Goal: Information Seeking & Learning: Find specific fact

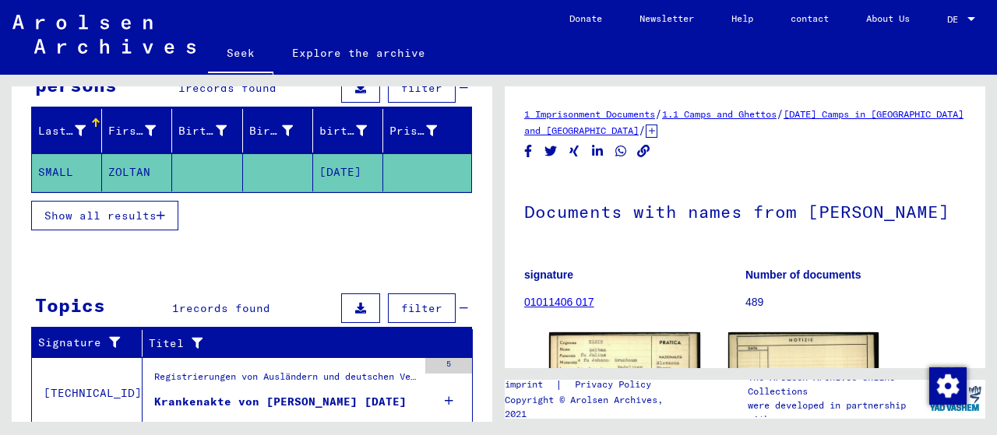
scroll to position [197, 0]
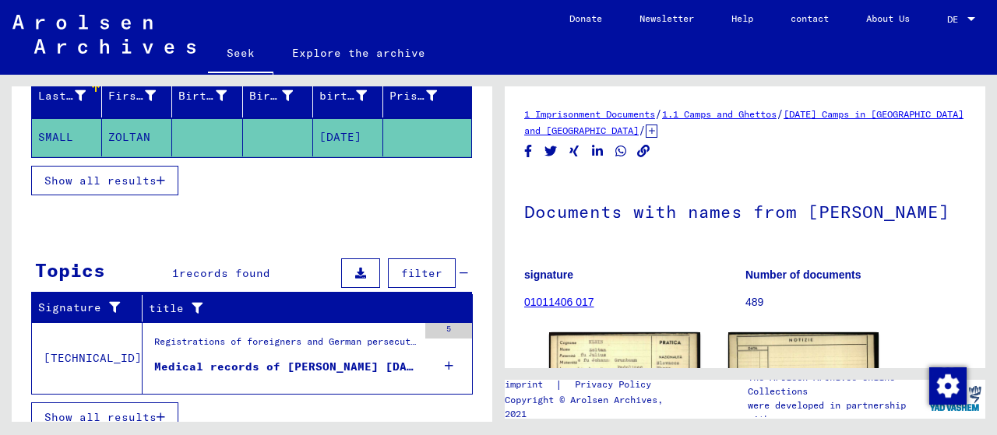
click at [67, 174] on font "Show all results" at bounding box center [100, 181] width 112 height 14
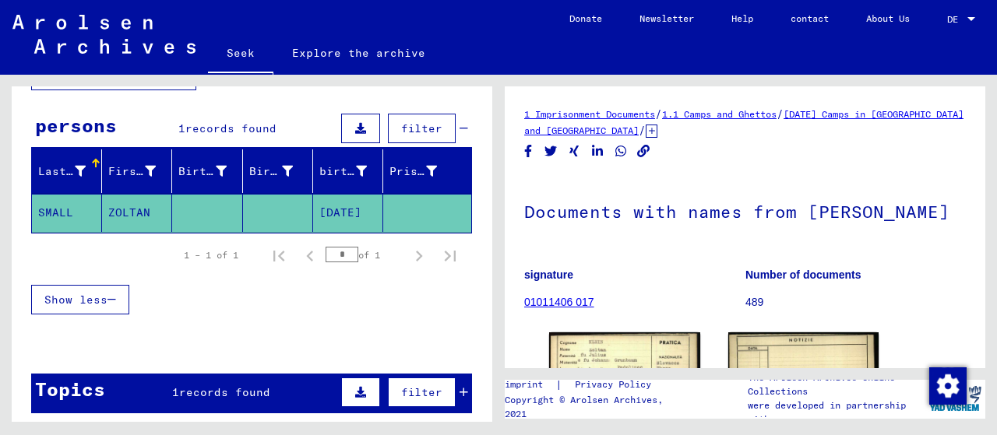
scroll to position [119, 0]
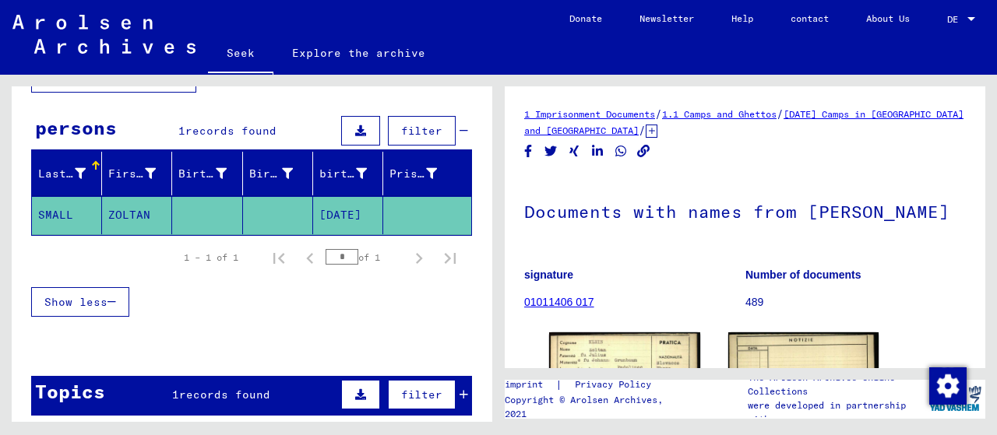
type input "**********"
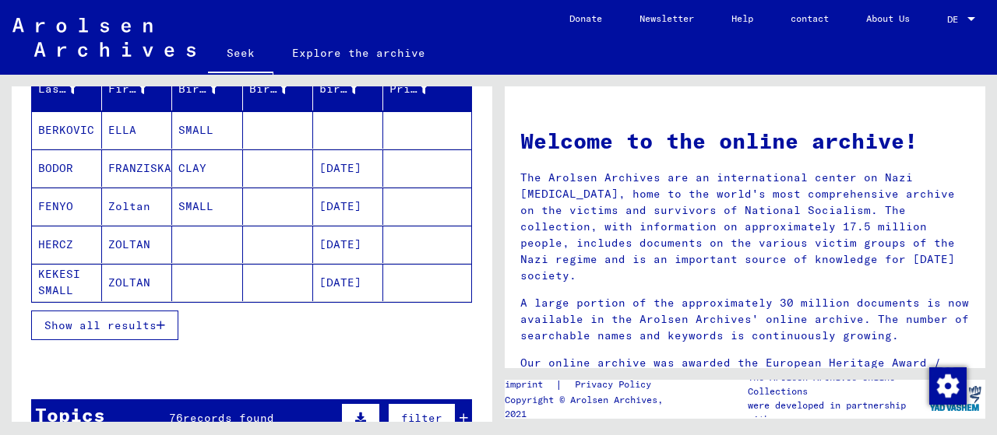
scroll to position [216, 0]
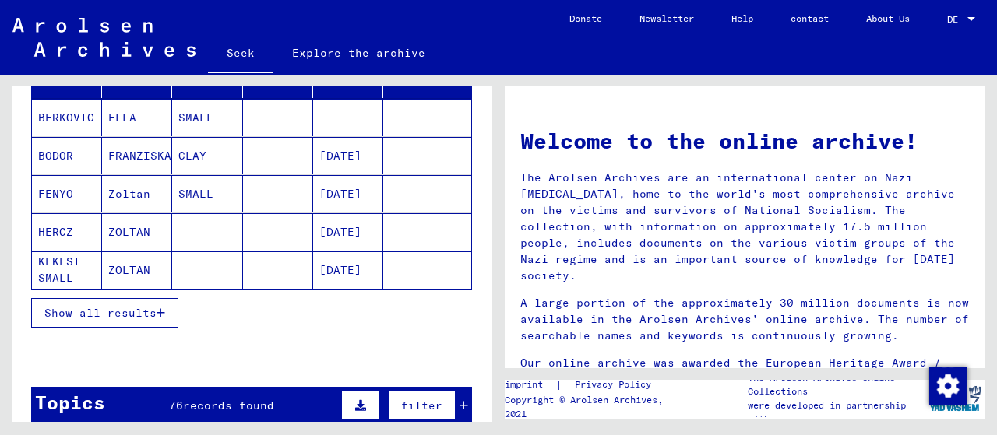
click at [90, 311] on font "Show all results" at bounding box center [100, 313] width 112 height 14
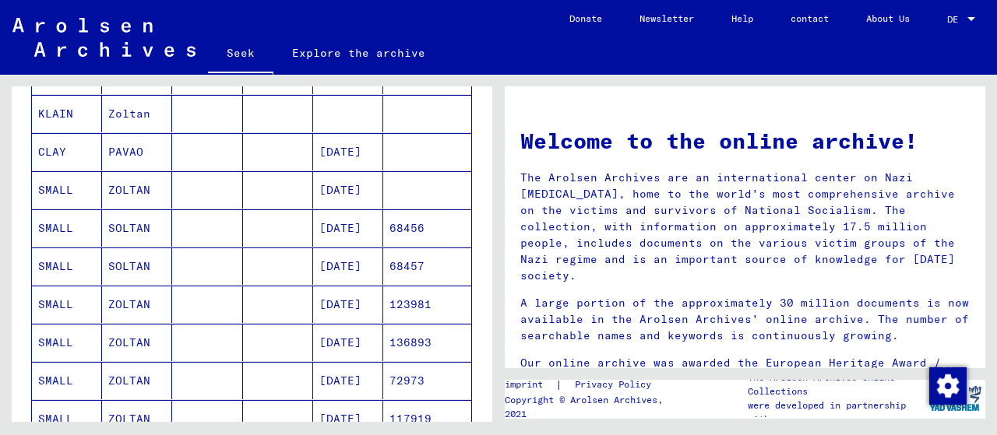
scroll to position [450, 0]
click at [71, 264] on font "SMALL" at bounding box center [55, 266] width 35 height 14
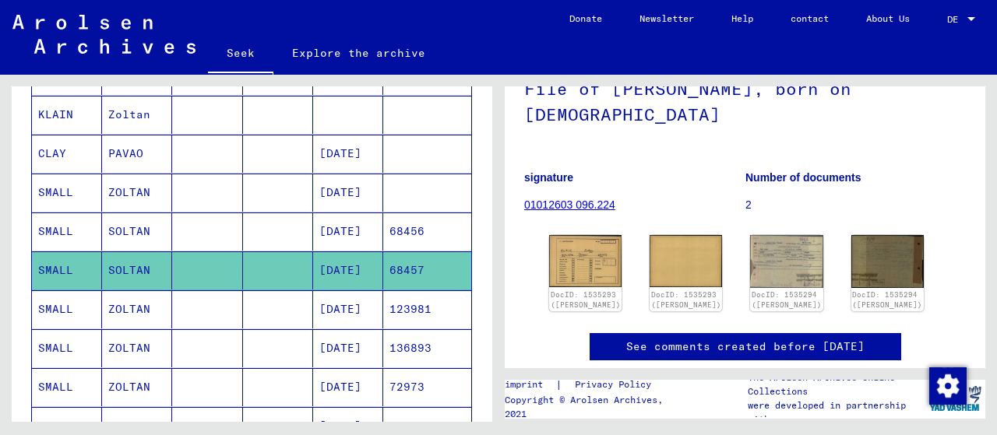
scroll to position [234, 0]
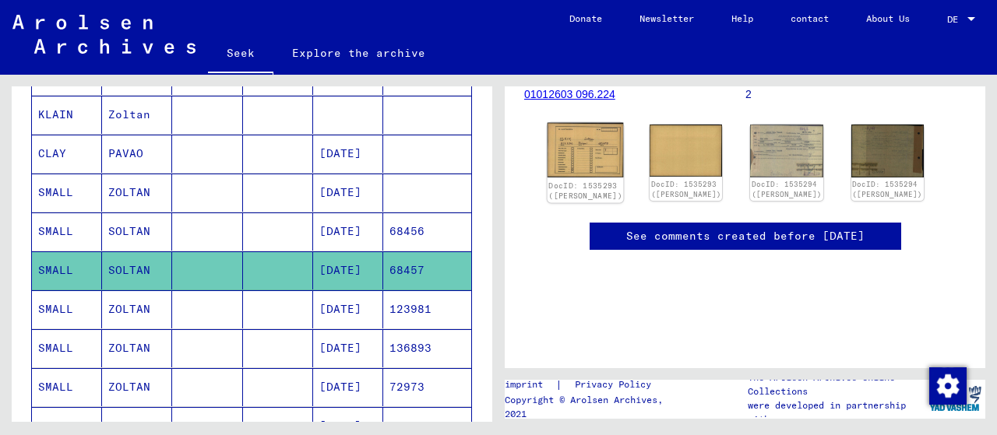
click at [582, 146] on img at bounding box center [585, 150] width 76 height 55
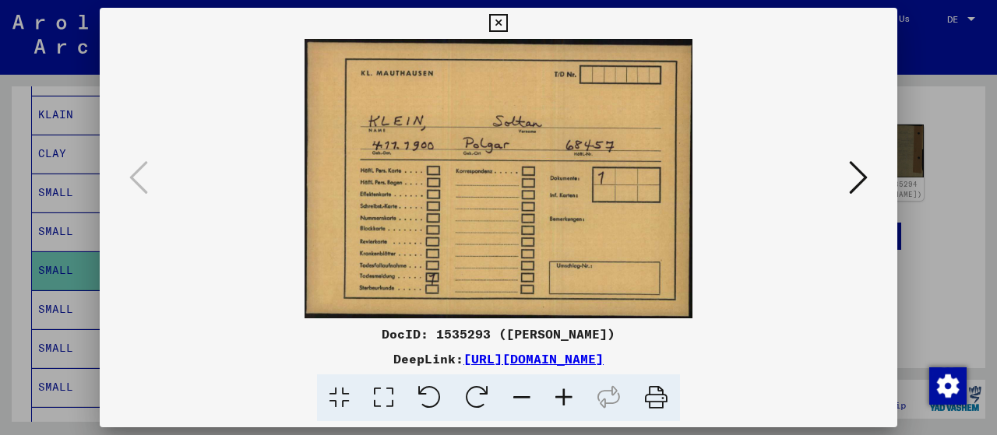
click at [857, 176] on icon at bounding box center [858, 177] width 19 height 37
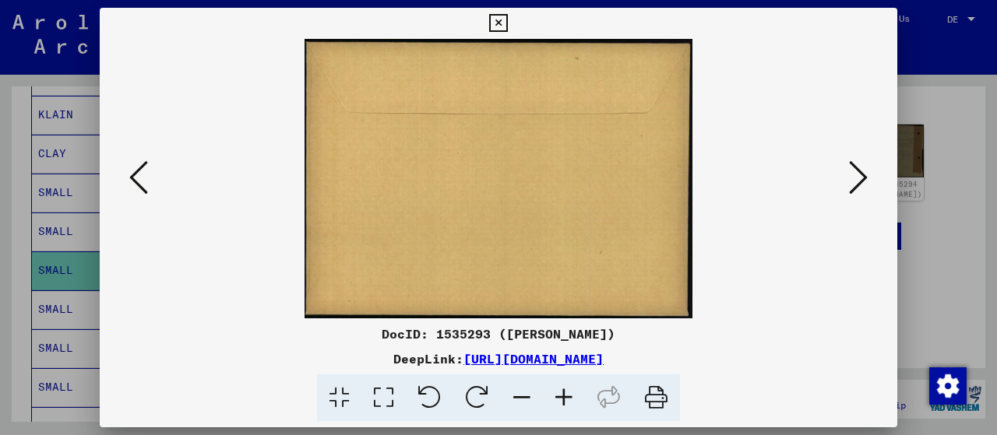
click at [857, 176] on icon at bounding box center [858, 177] width 19 height 37
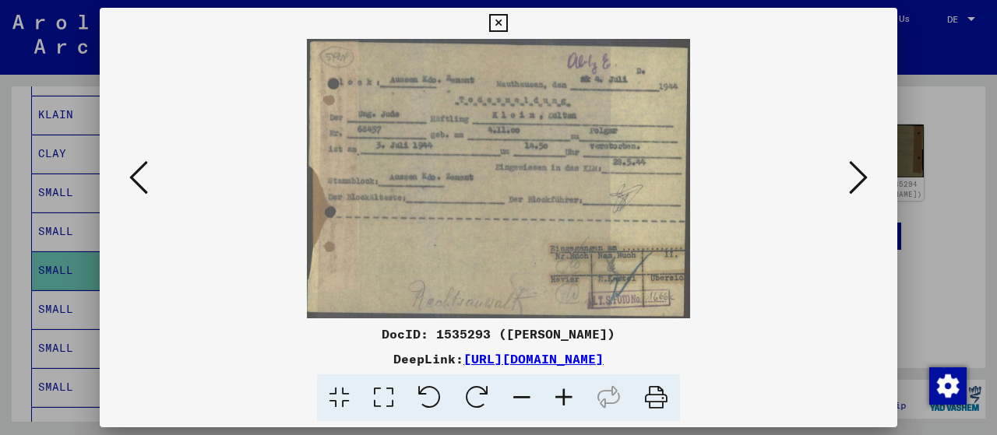
click at [855, 170] on icon at bounding box center [858, 177] width 19 height 37
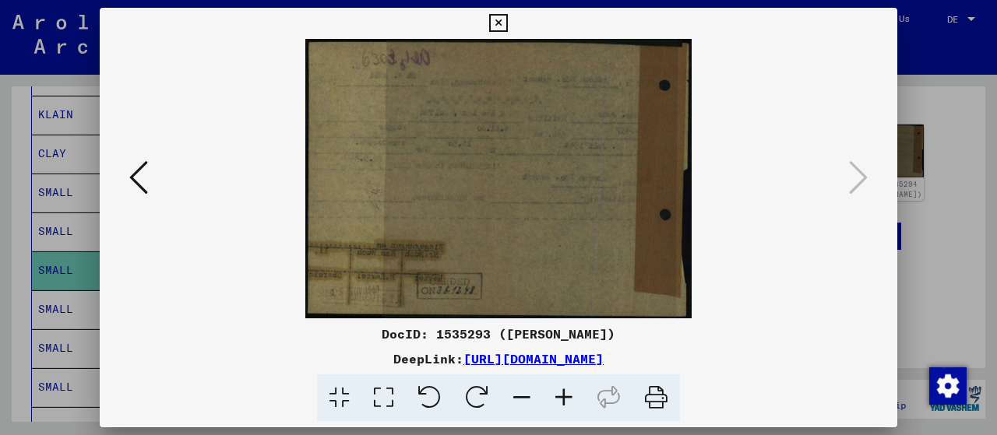
click at [500, 27] on icon at bounding box center [498, 23] width 18 height 19
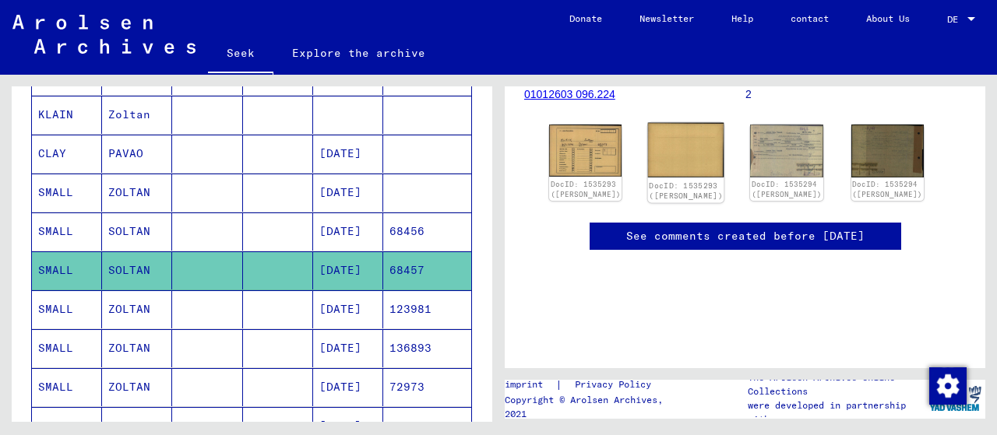
click at [670, 155] on img at bounding box center [686, 150] width 76 height 55
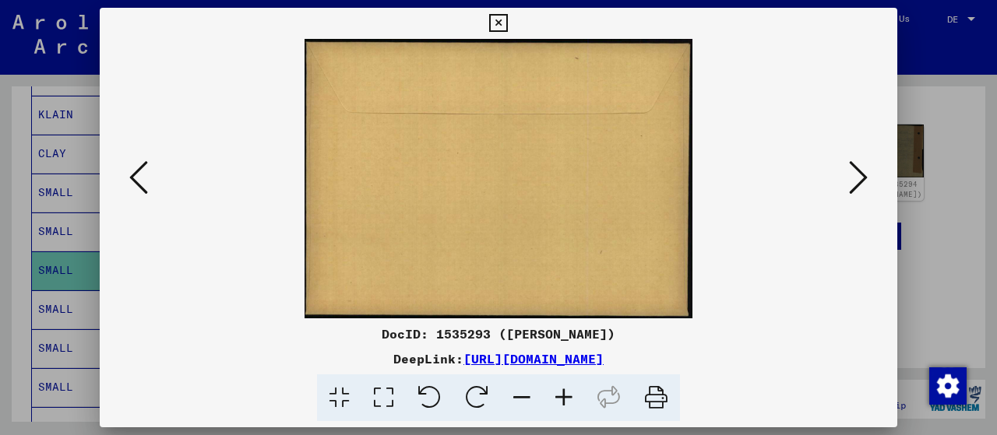
click at [856, 176] on icon at bounding box center [858, 177] width 19 height 37
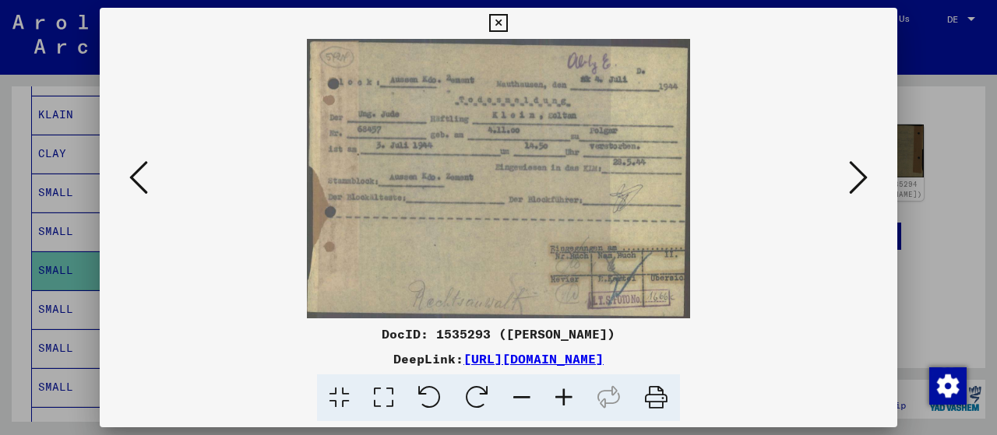
click at [856, 176] on icon at bounding box center [858, 177] width 19 height 37
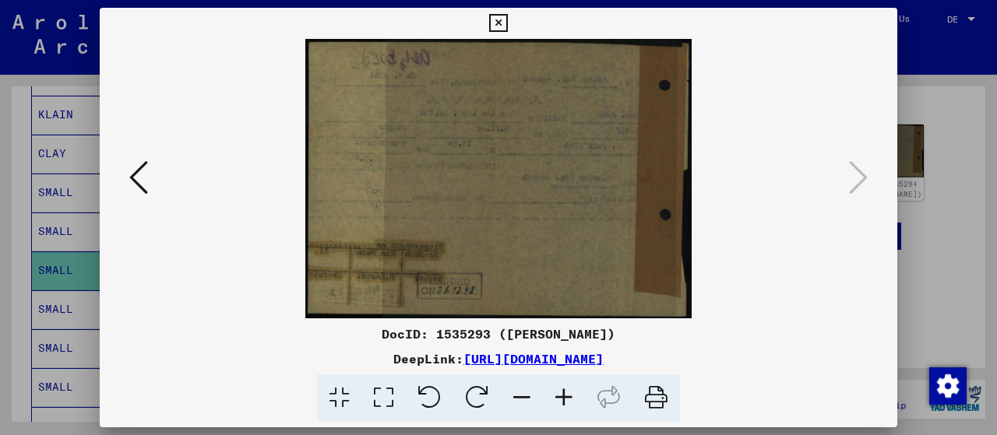
click at [501, 24] on icon at bounding box center [498, 23] width 18 height 19
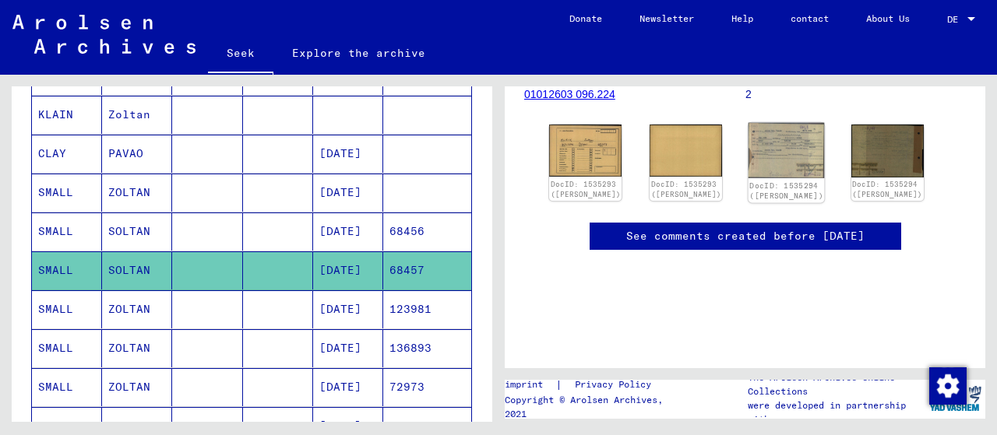
click at [771, 162] on img at bounding box center [786, 150] width 76 height 55
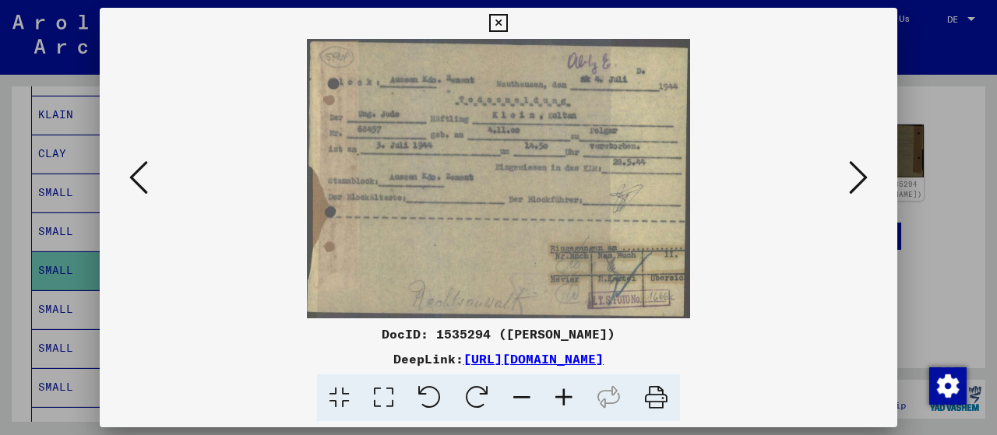
click at [871, 183] on button at bounding box center [858, 179] width 28 height 44
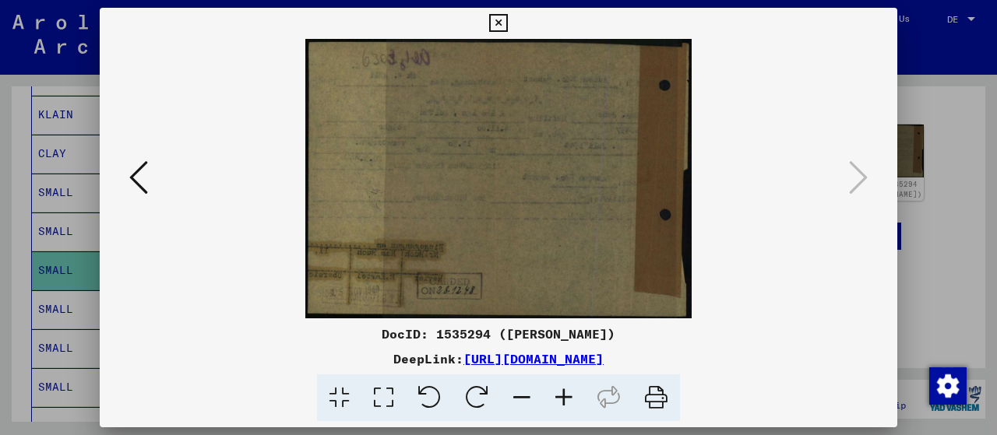
click at [495, 22] on icon at bounding box center [498, 23] width 18 height 19
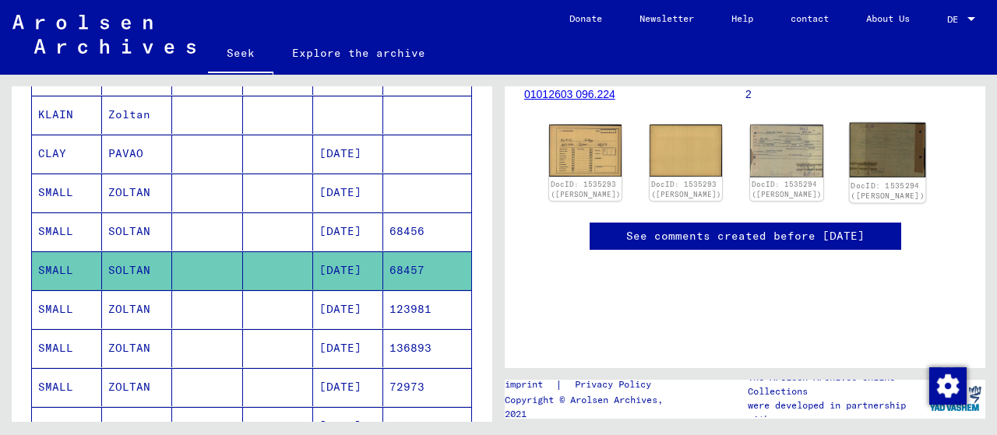
click at [872, 152] on img at bounding box center [887, 150] width 76 height 55
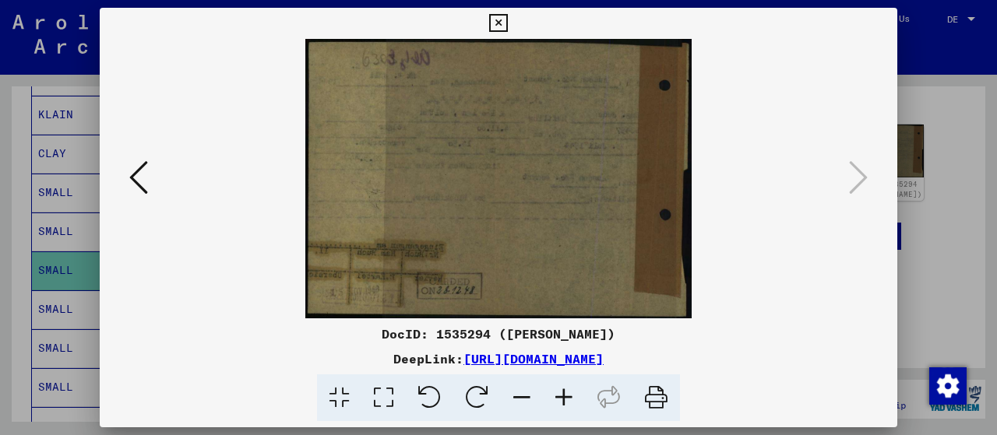
click at [495, 24] on icon at bounding box center [498, 23] width 18 height 19
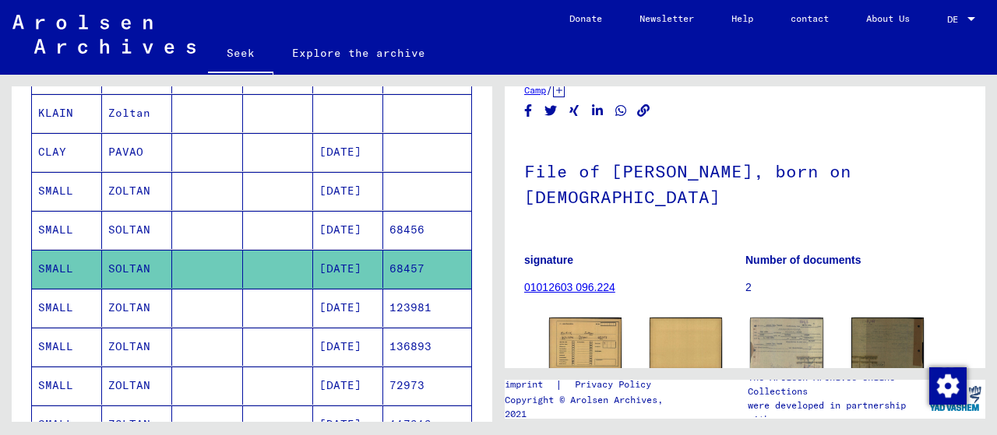
scroll to position [453, 0]
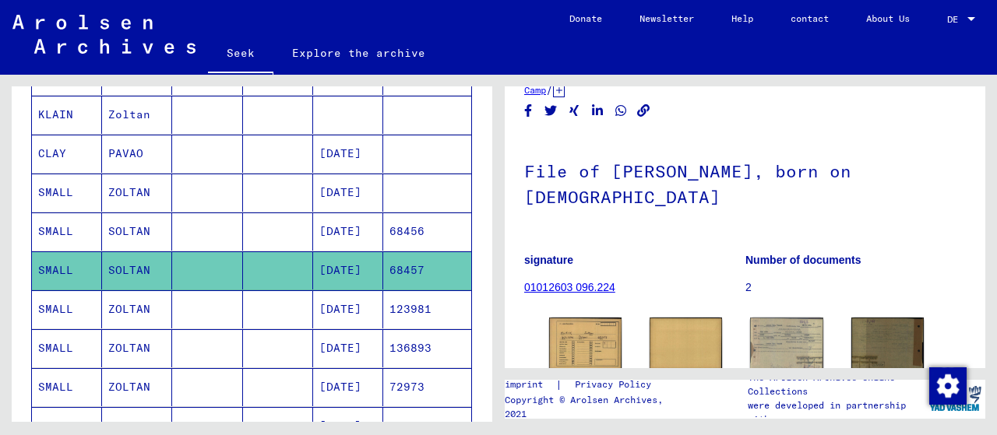
click at [361, 191] on font "[DATE]" at bounding box center [340, 192] width 42 height 14
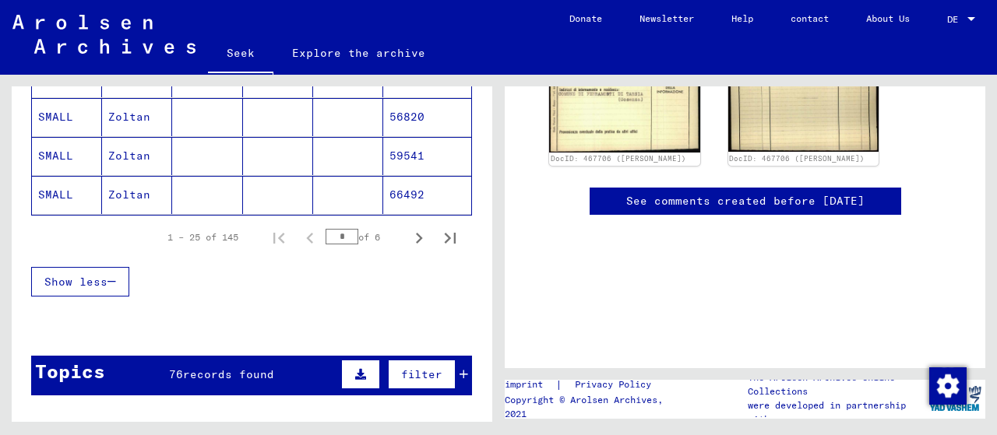
scroll to position [1076, 0]
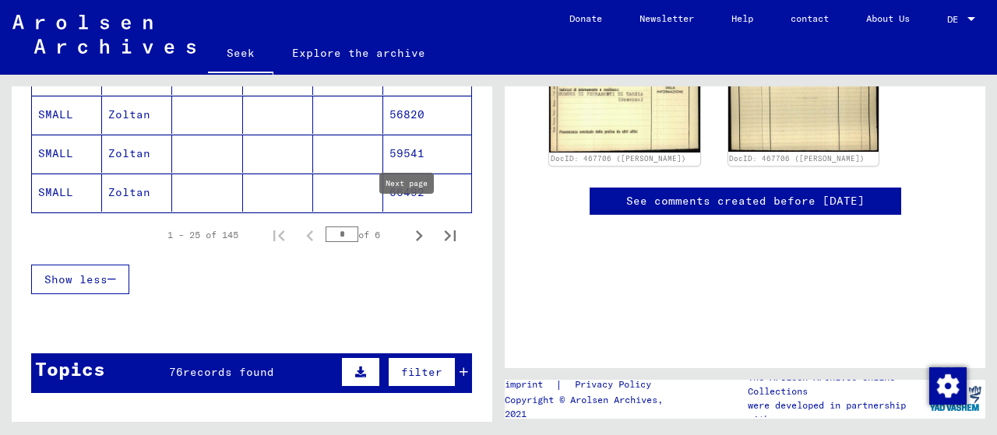
click at [408, 225] on icon "Next page" at bounding box center [419, 236] width 22 height 22
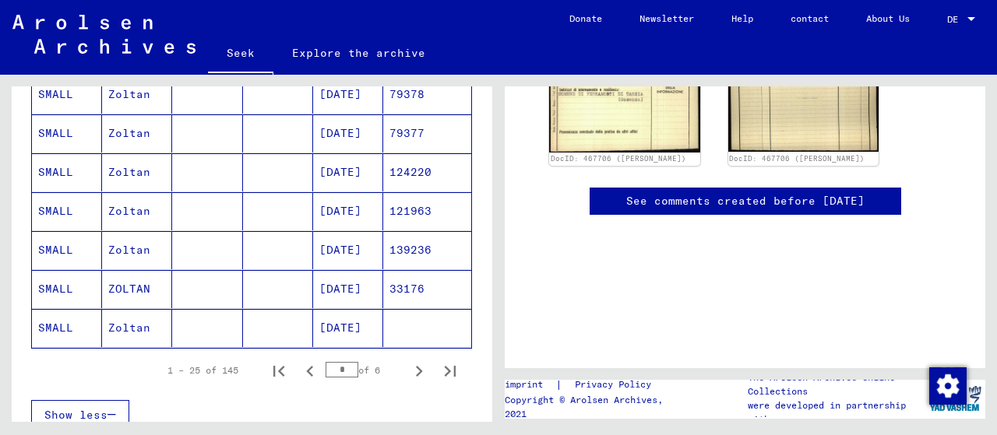
scroll to position [998, 0]
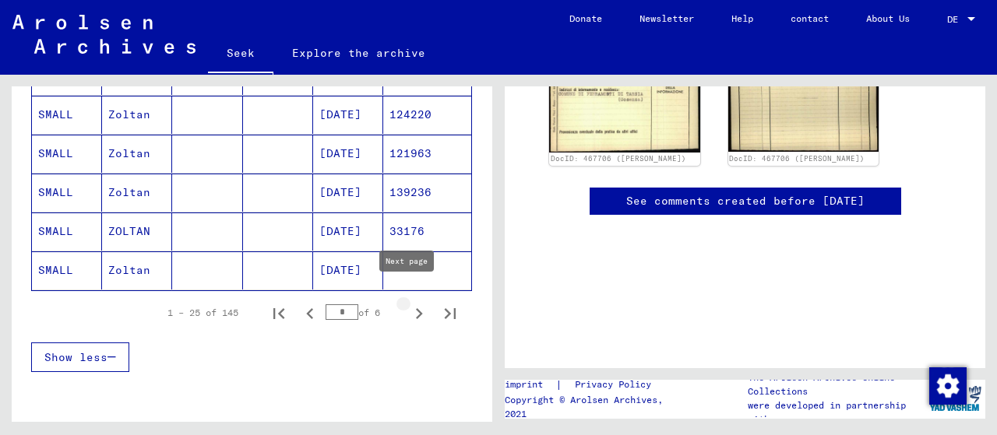
click at [408, 303] on icon "Next page" at bounding box center [419, 314] width 22 height 22
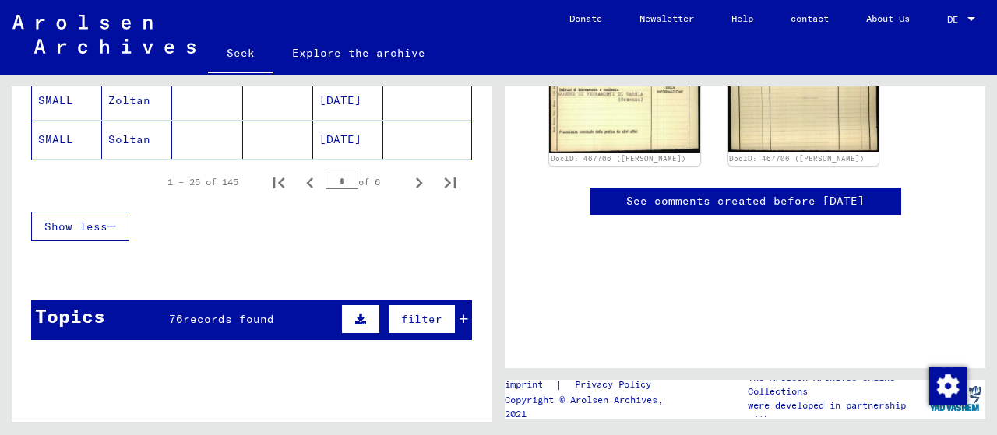
scroll to position [1154, 0]
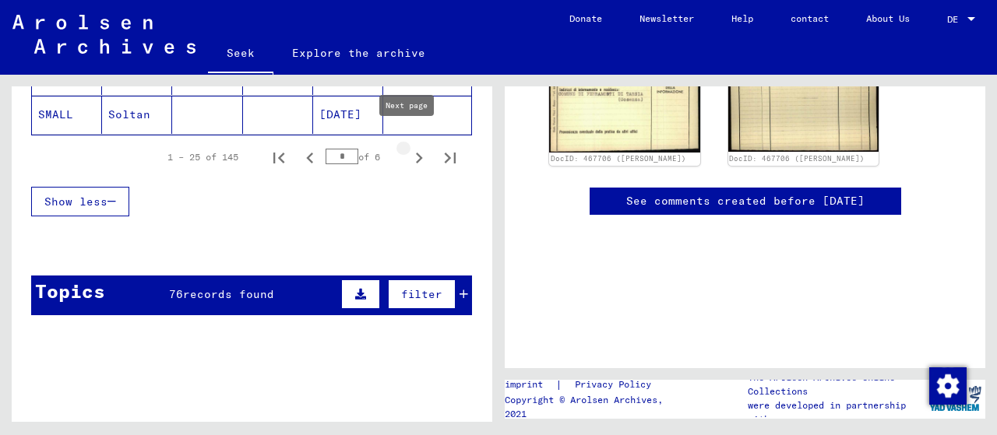
click at [410, 147] on icon "Next page" at bounding box center [419, 158] width 22 height 22
click at [409, 147] on icon "Next page" at bounding box center [419, 158] width 22 height 22
click at [408, 147] on icon "Next page" at bounding box center [419, 158] width 22 height 22
type input "*"
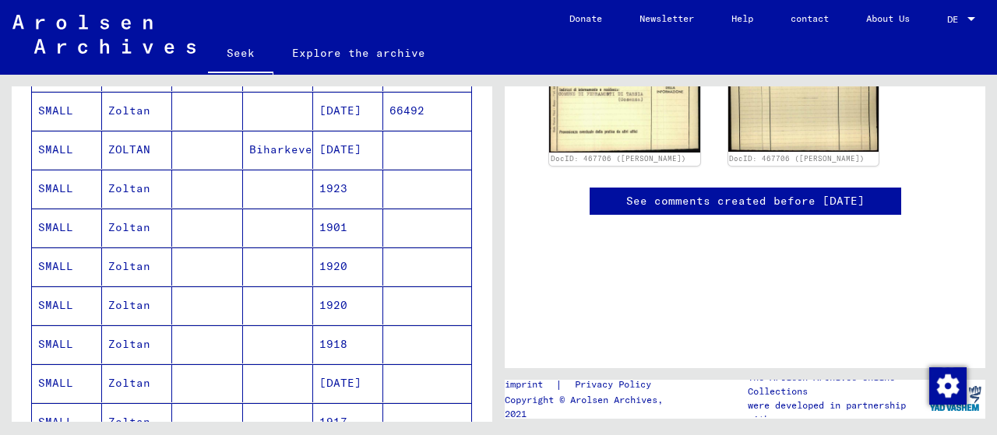
scroll to position [375, 0]
